Goal: Task Accomplishment & Management: Complete application form

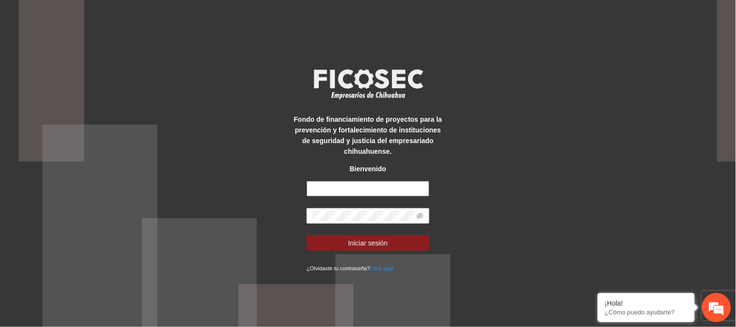
click at [349, 186] on input "text" at bounding box center [368, 189] width 123 height 16
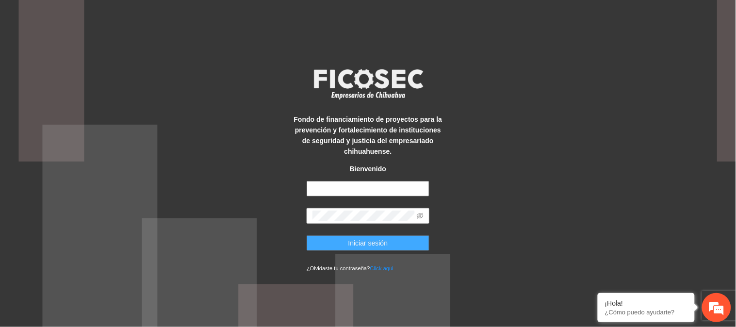
type input "**********"
click at [368, 244] on span "Iniciar sesión" at bounding box center [369, 243] width 40 height 11
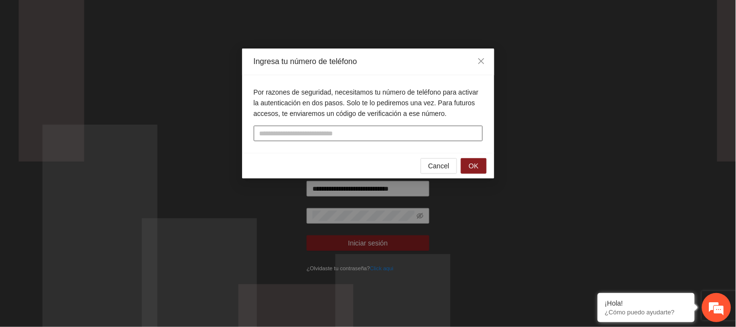
click at [337, 131] on input "tel" at bounding box center [368, 134] width 229 height 16
type input "**********"
click at [480, 163] on button "OK" at bounding box center [473, 166] width 25 height 16
click at [481, 163] on button "OK" at bounding box center [473, 166] width 25 height 16
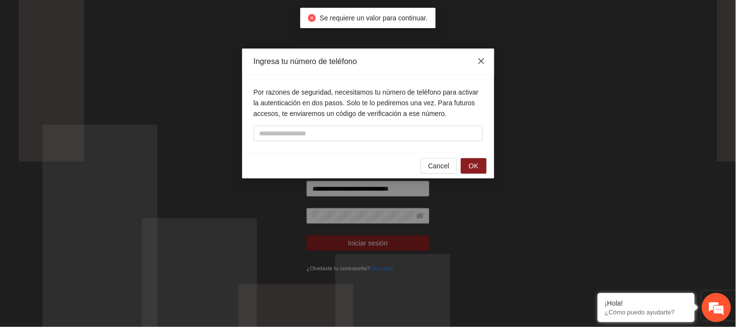
click at [482, 61] on icon "close" at bounding box center [481, 61] width 6 height 6
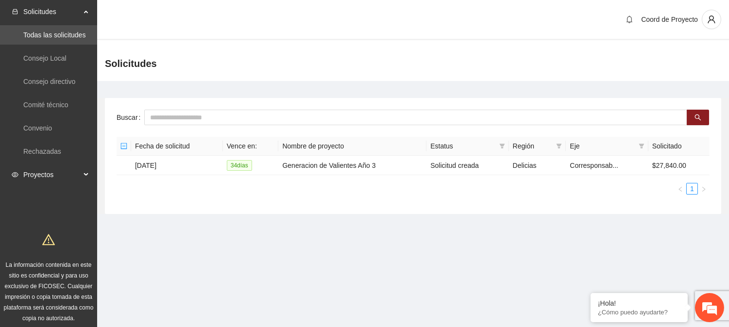
click at [37, 176] on span "Proyectos" at bounding box center [51, 174] width 57 height 19
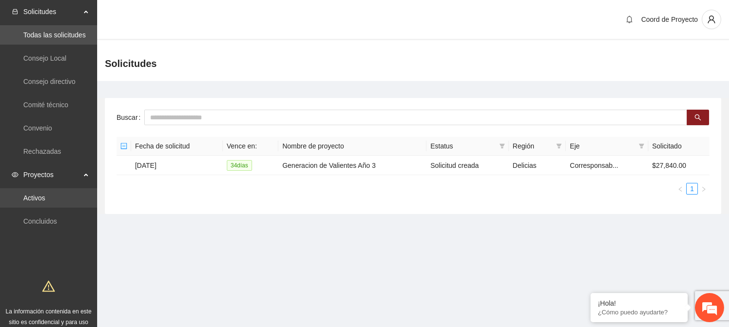
click at [45, 199] on link "Activos" at bounding box center [34, 198] width 22 height 8
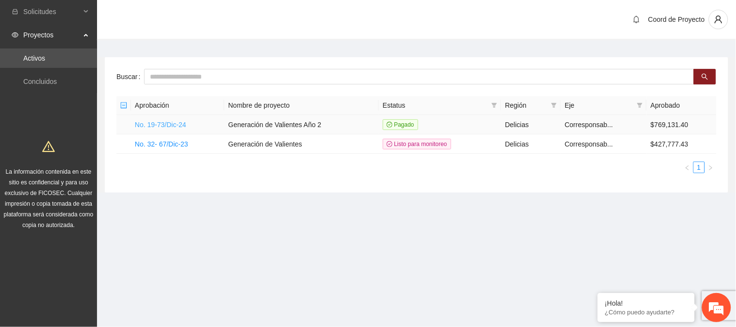
click at [174, 121] on link "No. 19-73/Dic-24" at bounding box center [160, 125] width 51 height 8
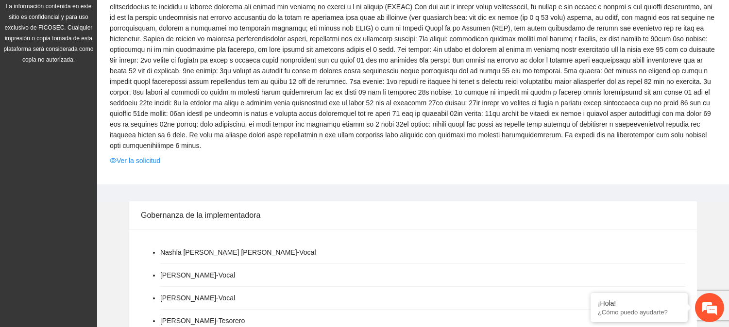
scroll to position [162, 0]
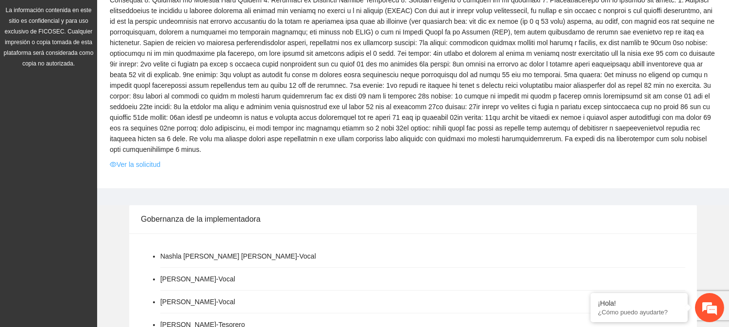
click at [133, 162] on link "Ver la solicitud" at bounding box center [135, 164] width 50 height 11
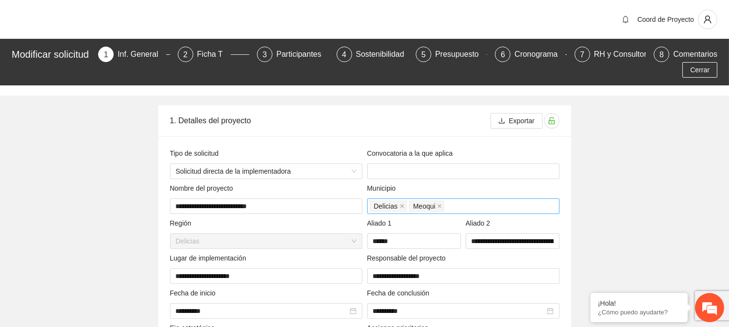
type input "**********"
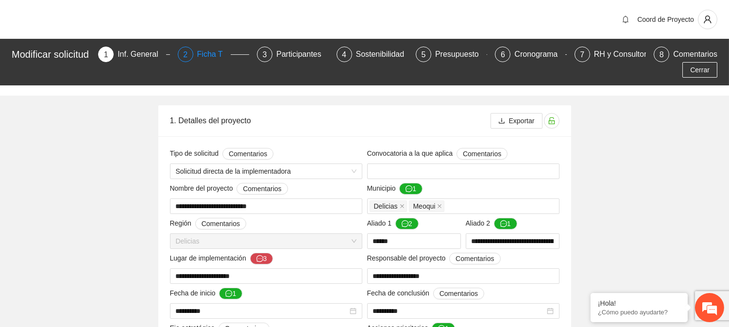
click at [224, 55] on div "Ficha T" at bounding box center [213, 55] width 33 height 16
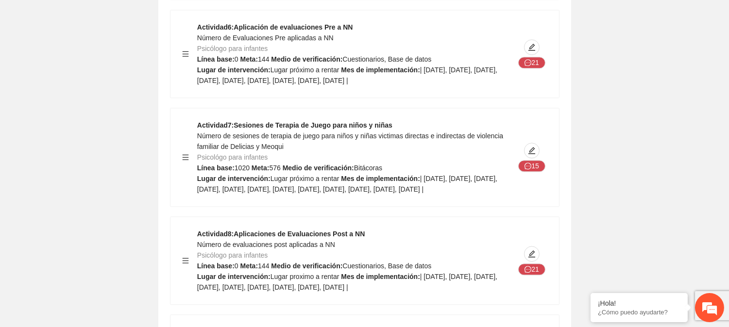
scroll to position [4369, 0]
